Goal: Information Seeking & Learning: Learn about a topic

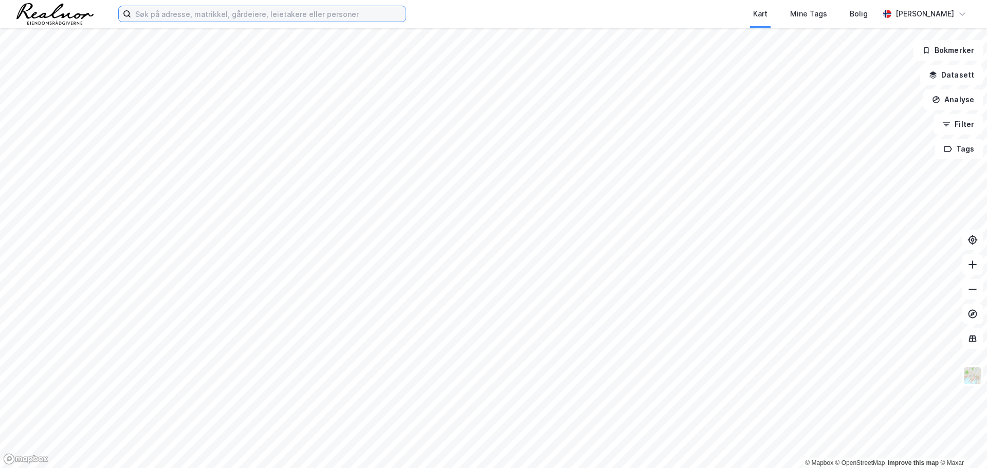
click at [225, 16] on input at bounding box center [268, 13] width 275 height 15
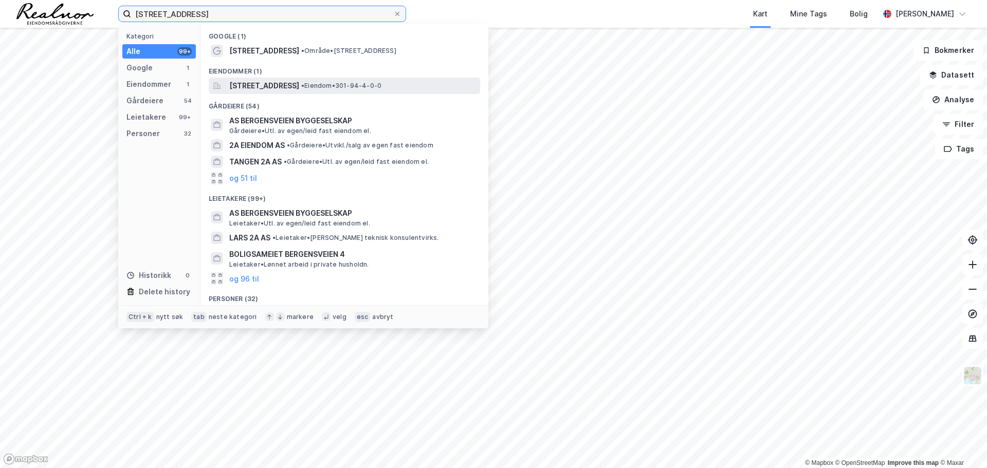
type input "[STREET_ADDRESS]"
click at [299, 85] on span "[STREET_ADDRESS]" at bounding box center [264, 86] width 70 height 12
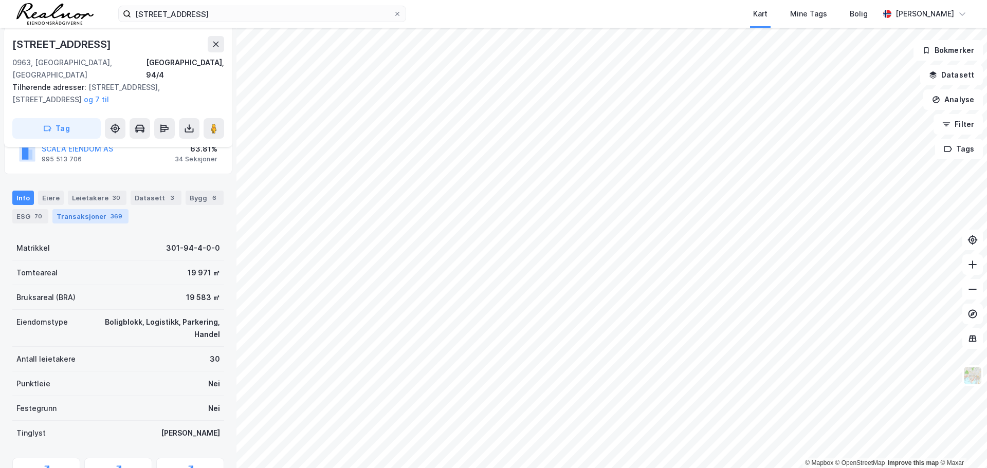
click at [102, 209] on div "Transaksjoner 369" at bounding box center [90, 216] width 76 height 14
